Goal: Information Seeking & Learning: Find specific fact

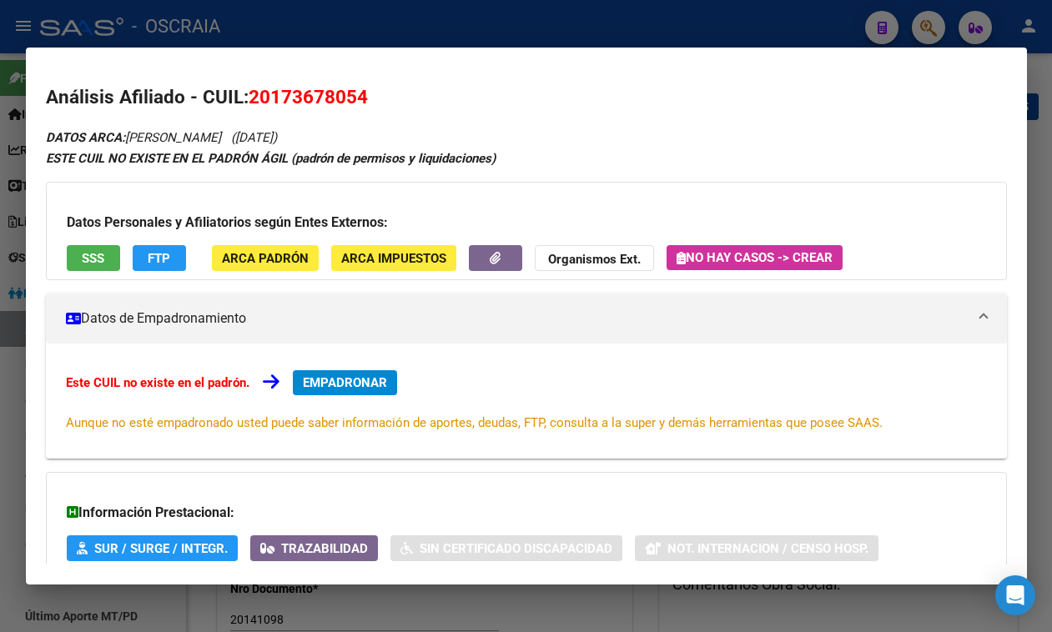
click at [560, 28] on div at bounding box center [526, 316] width 1052 height 632
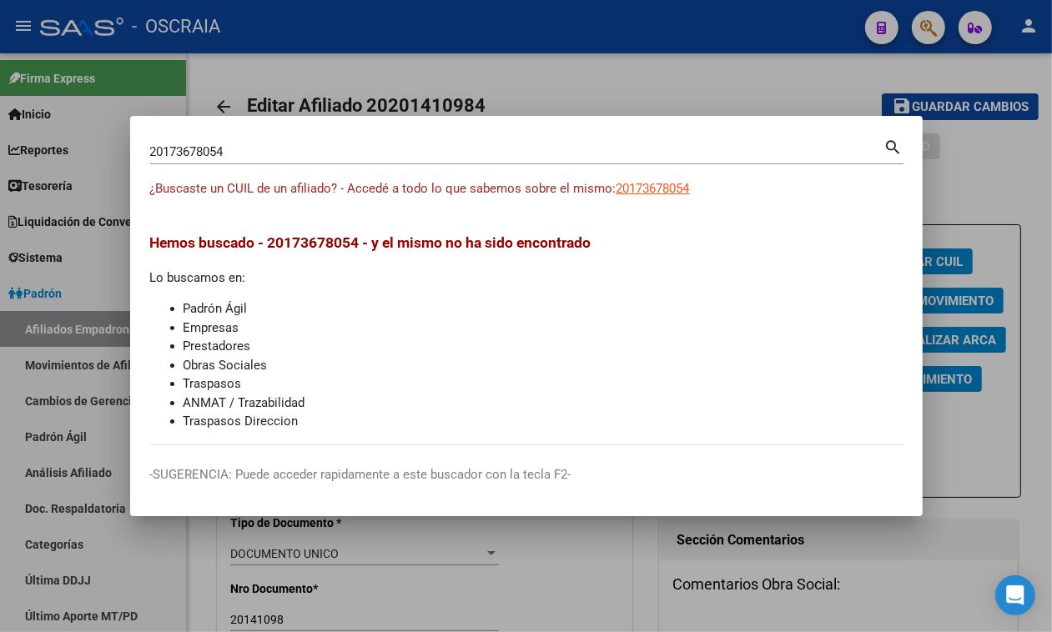
click at [324, 165] on div "20173678054 Buscar (apellido, dni, cuil, [PERSON_NAME], cuit, obra social) sear…" at bounding box center [526, 158] width 753 height 44
click at [326, 153] on input "20173678054" at bounding box center [517, 151] width 734 height 15
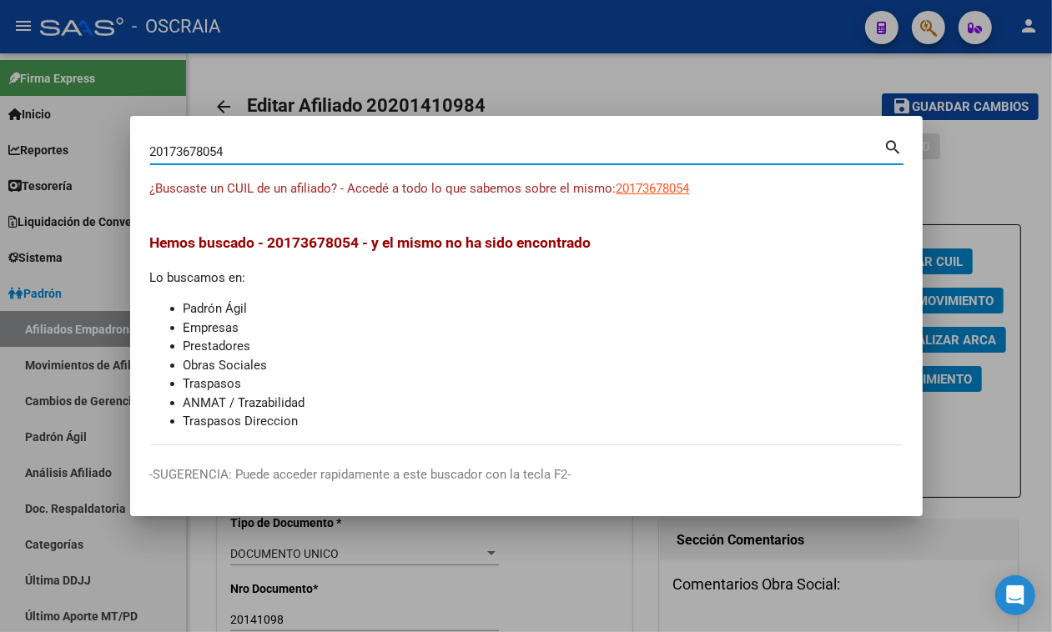
click at [326, 153] on input "20173678054" at bounding box center [517, 151] width 734 height 15
paste input "-17367805-"
type input "20173678054"
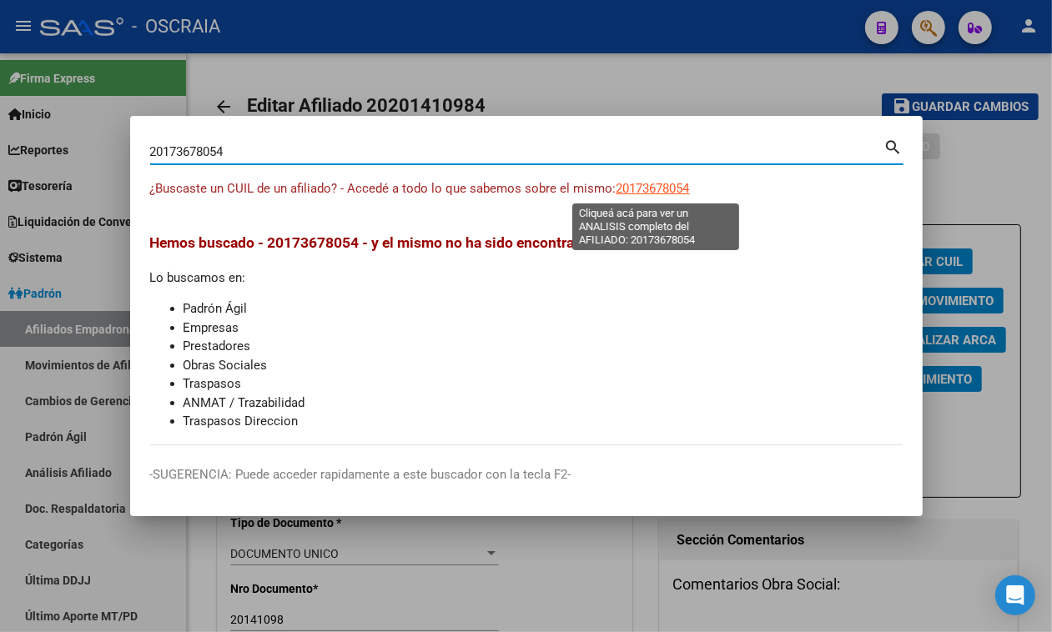
click at [646, 183] on span "20173678054" at bounding box center [652, 188] width 73 height 15
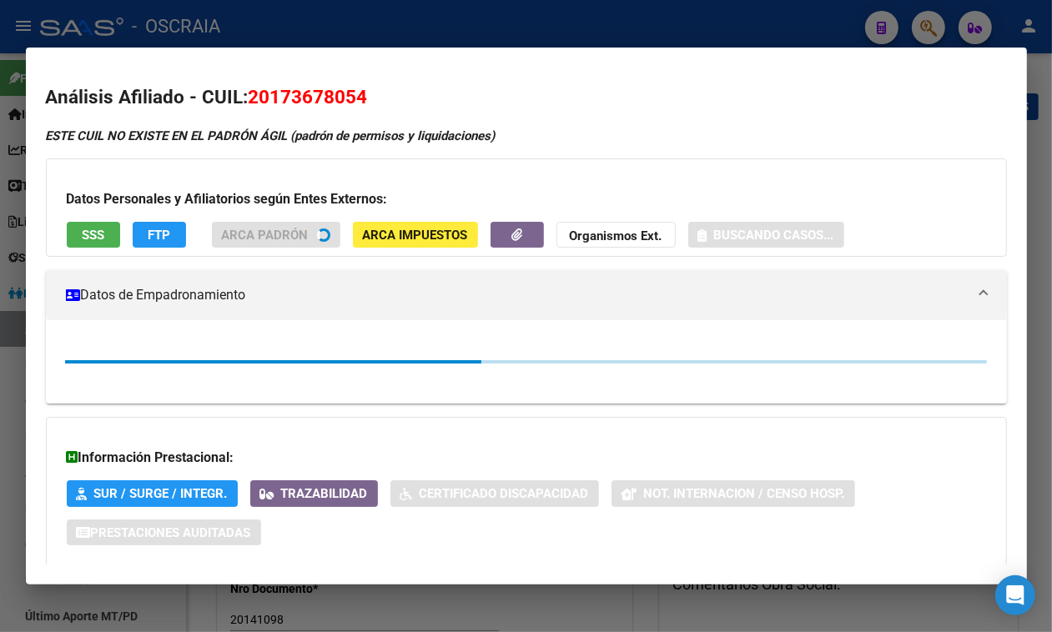
click at [324, 90] on span "20173678054" at bounding box center [307, 97] width 119 height 22
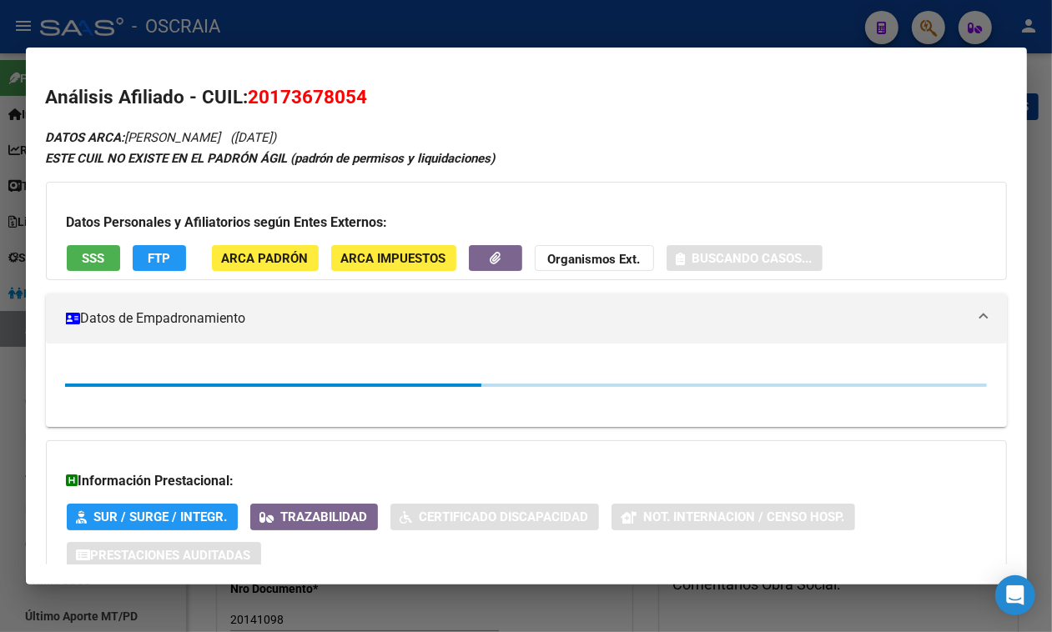
click at [324, 90] on span "20173678054" at bounding box center [307, 97] width 119 height 22
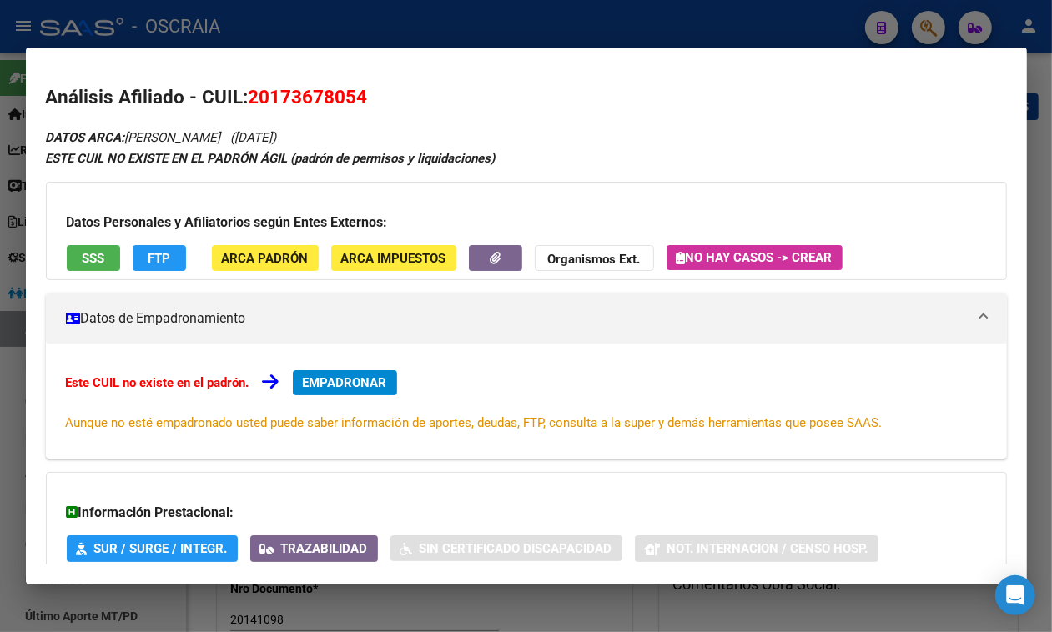
copy span "20173678054"
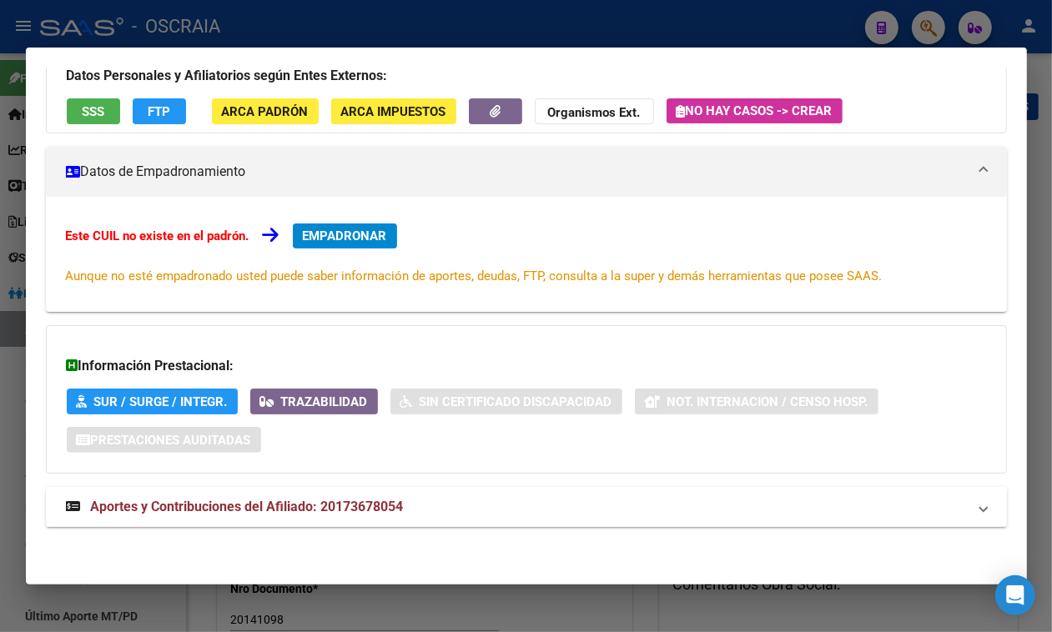
click at [385, 514] on span "Aportes y Contribuciones del Afiliado: 20173678054" at bounding box center [247, 507] width 313 height 16
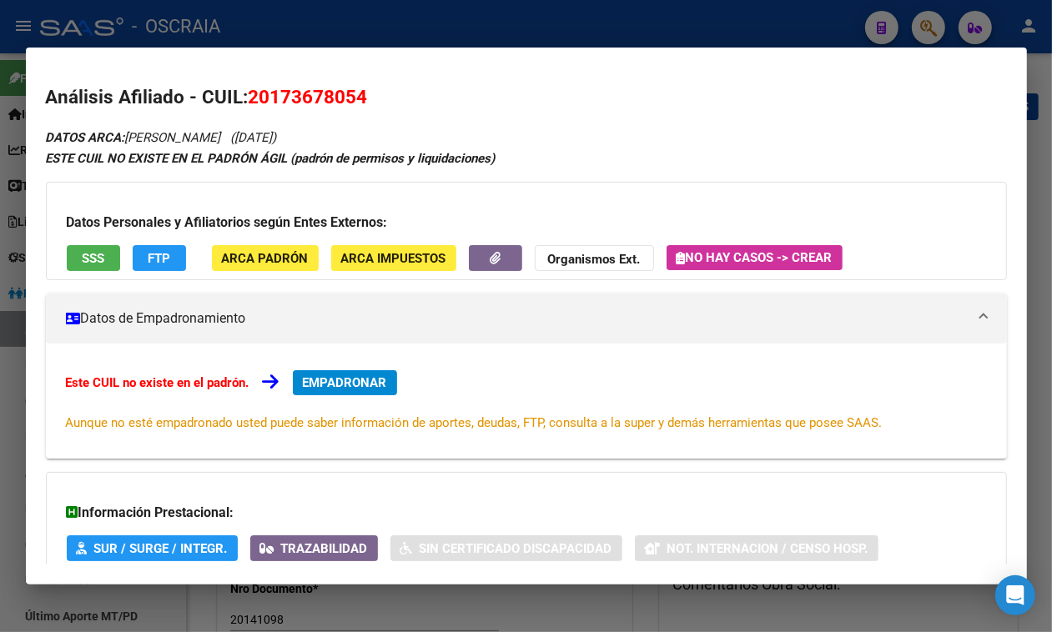
click at [285, 90] on span "20173678054" at bounding box center [307, 97] width 119 height 22
click at [286, 90] on span "20173678054" at bounding box center [307, 97] width 119 height 22
copy span "20173678054"
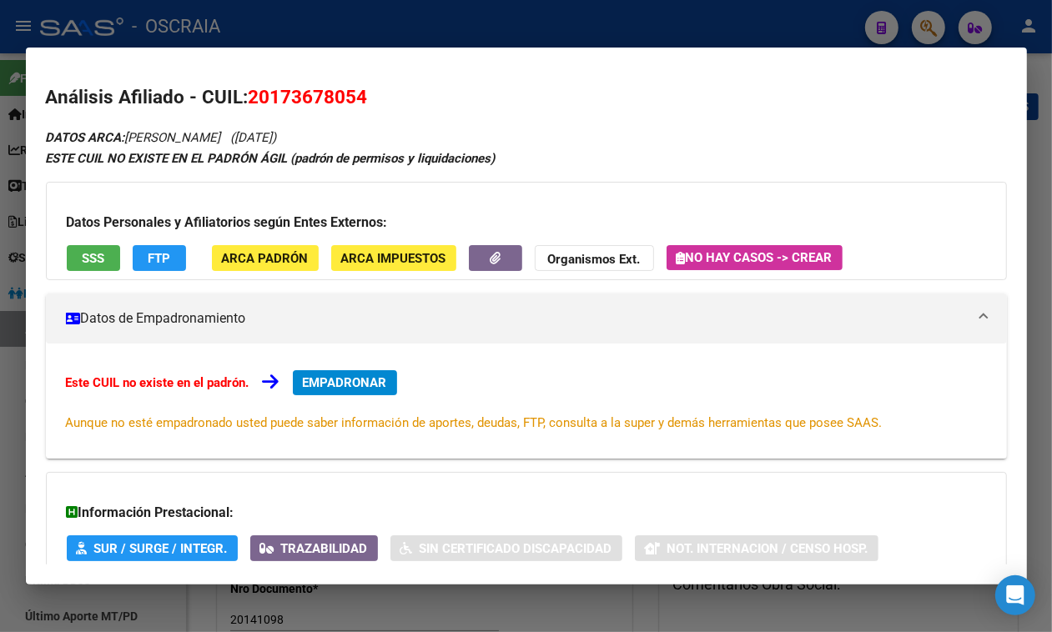
drag, startPoint x: 238, startPoint y: 134, endPoint x: 325, endPoint y: 125, distance: 88.0
copy span "([DATE])"
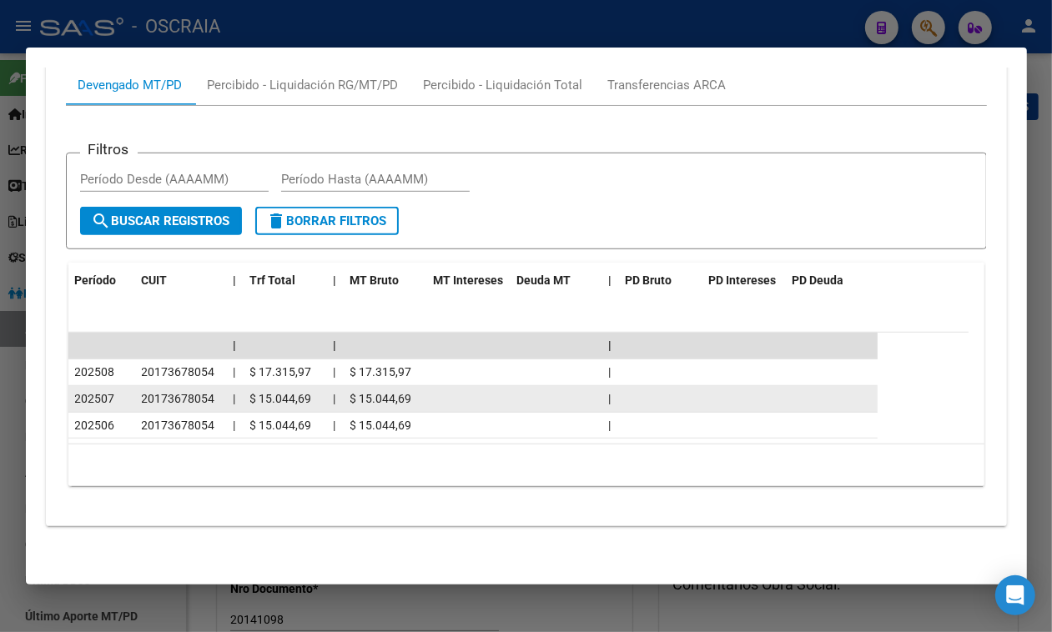
scroll to position [730, 0]
